Goal: Find contact information: Find contact information

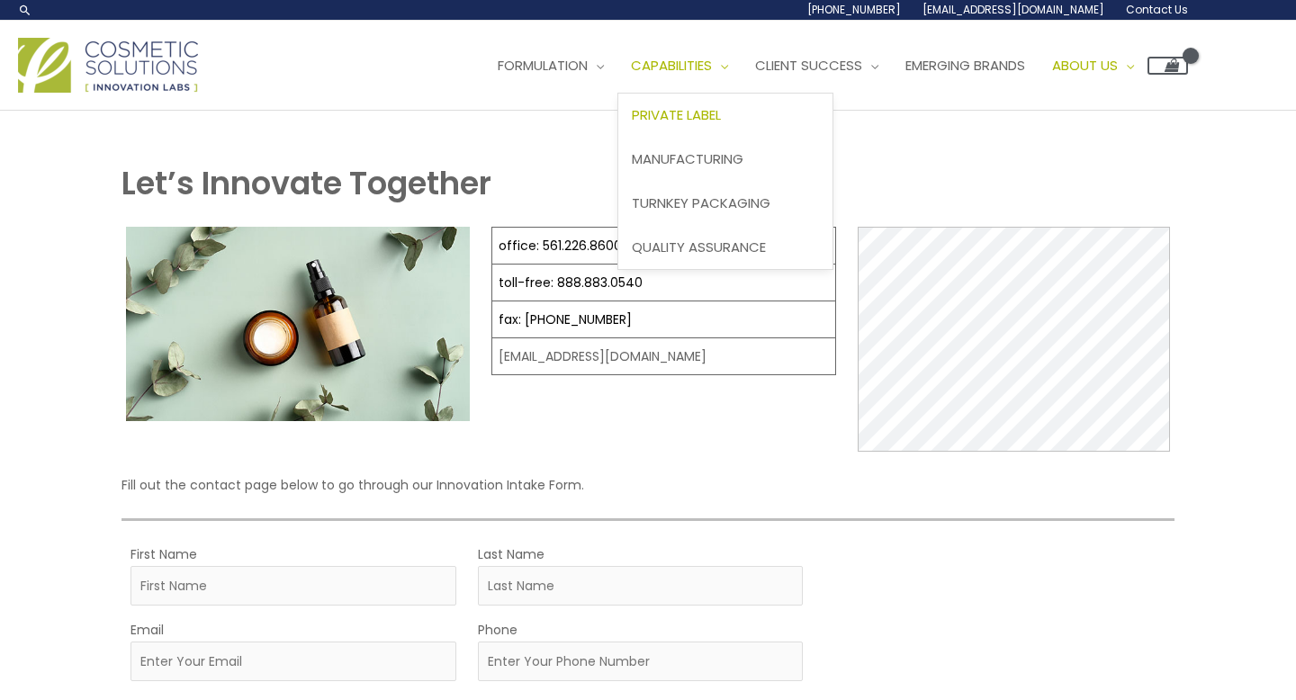
click at [721, 112] on span "Private Label" at bounding box center [676, 114] width 89 height 19
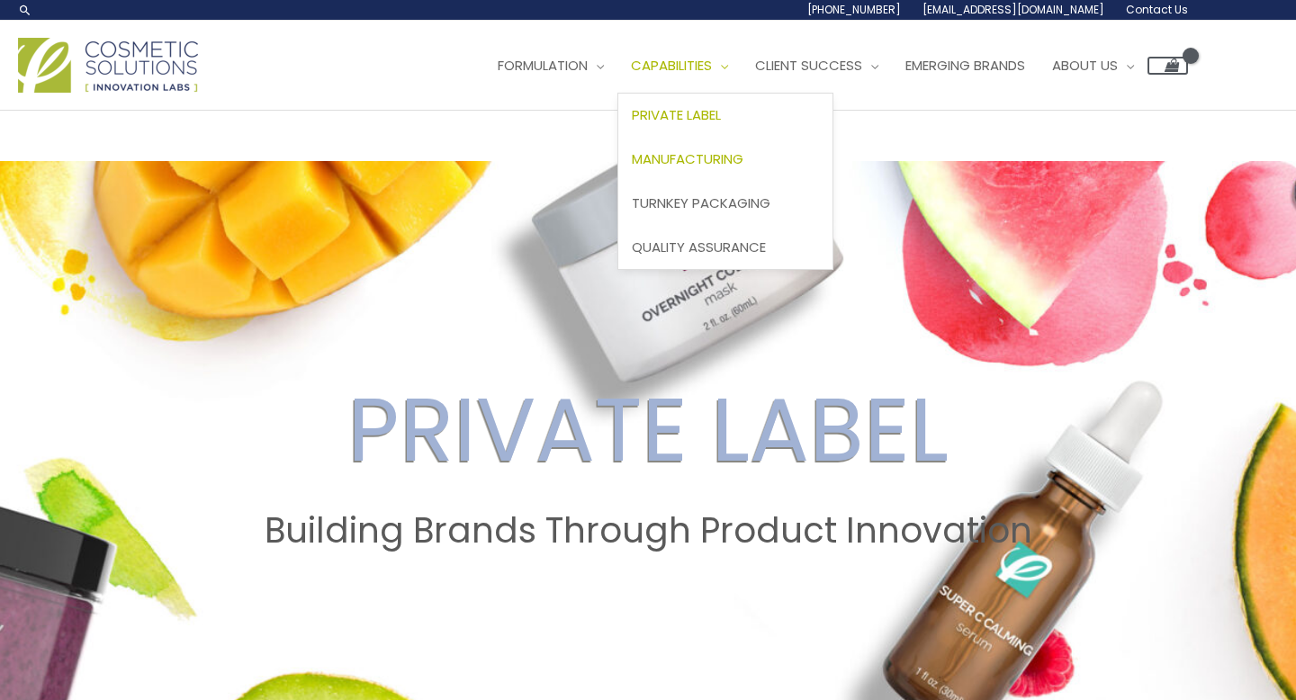
click at [740, 151] on span "Manufacturing" at bounding box center [688, 158] width 112 height 19
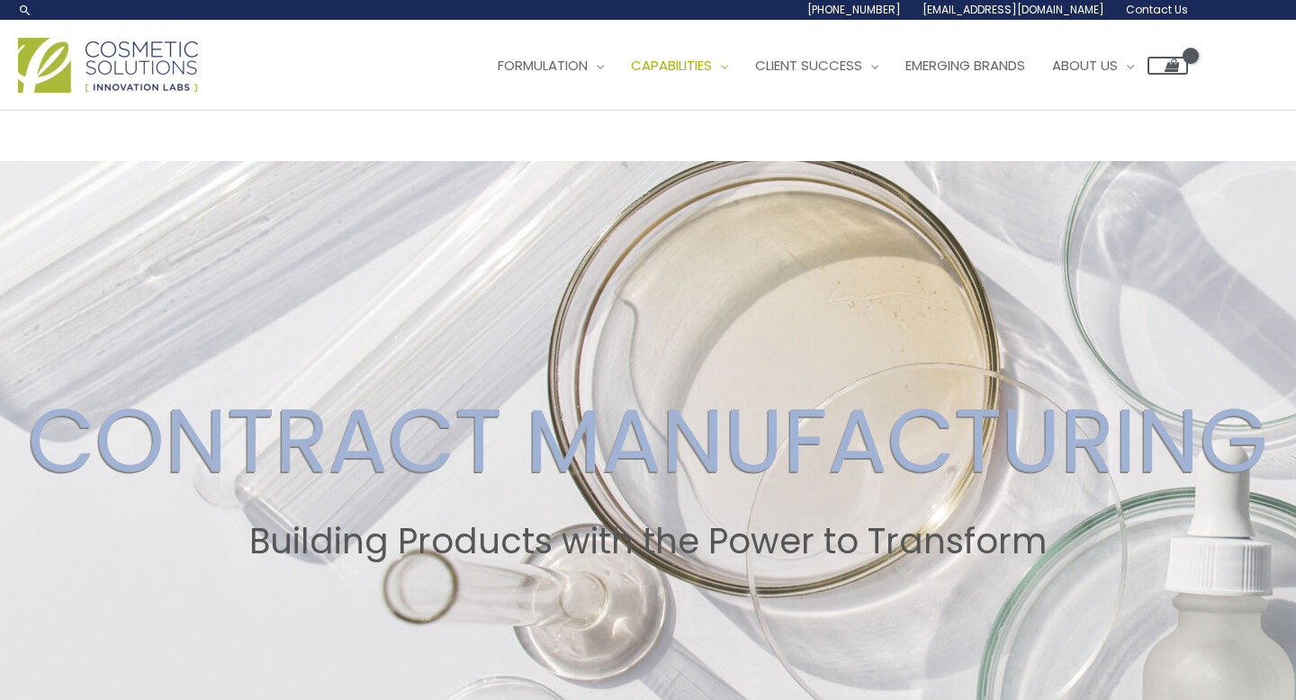
click at [1165, 15] on span "Contact Us" at bounding box center [1157, 9] width 62 height 15
